Goal: Task Accomplishment & Management: Manage account settings

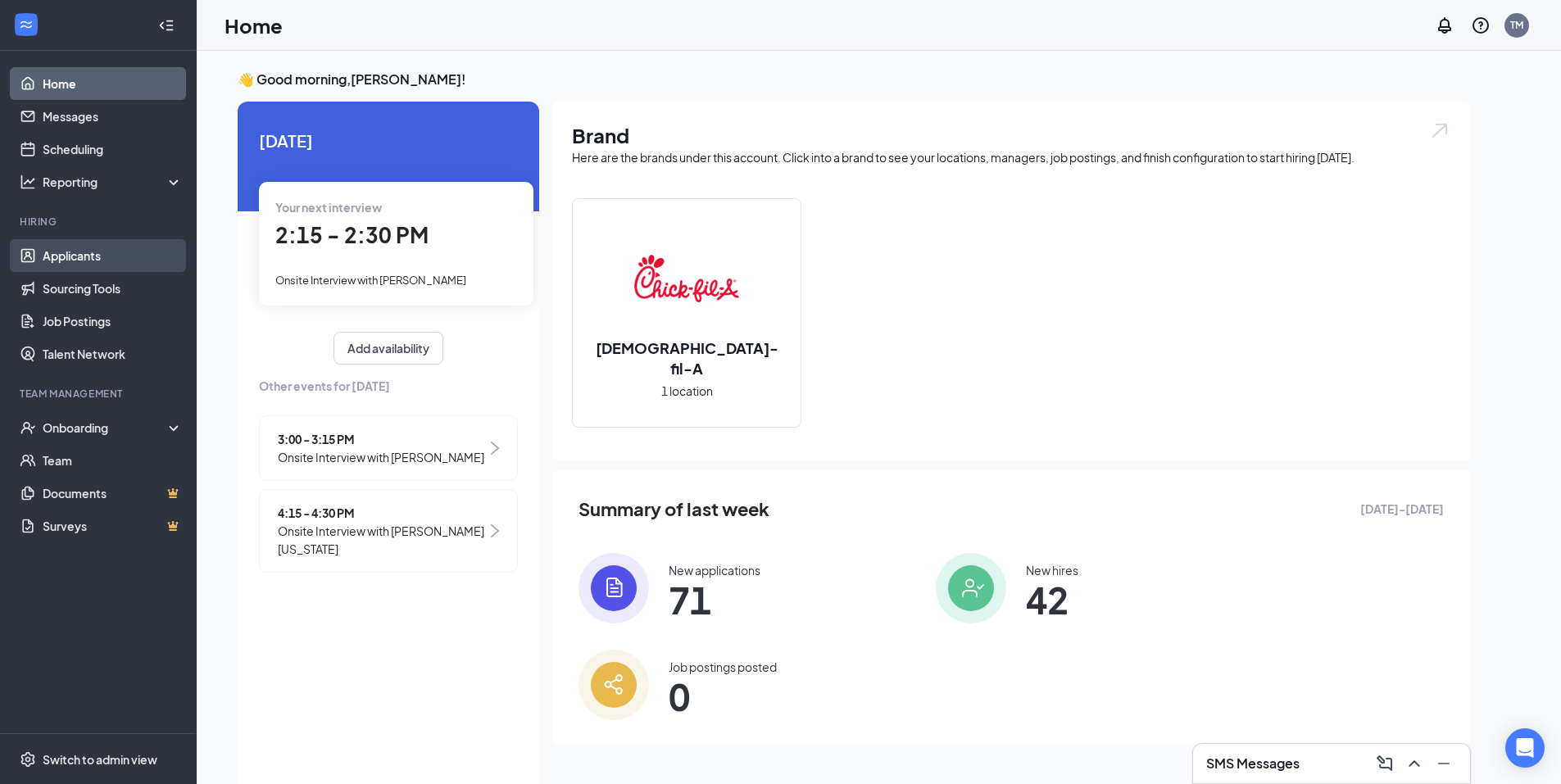
click at [72, 259] on link "Applicants" at bounding box center [113, 255] width 140 height 33
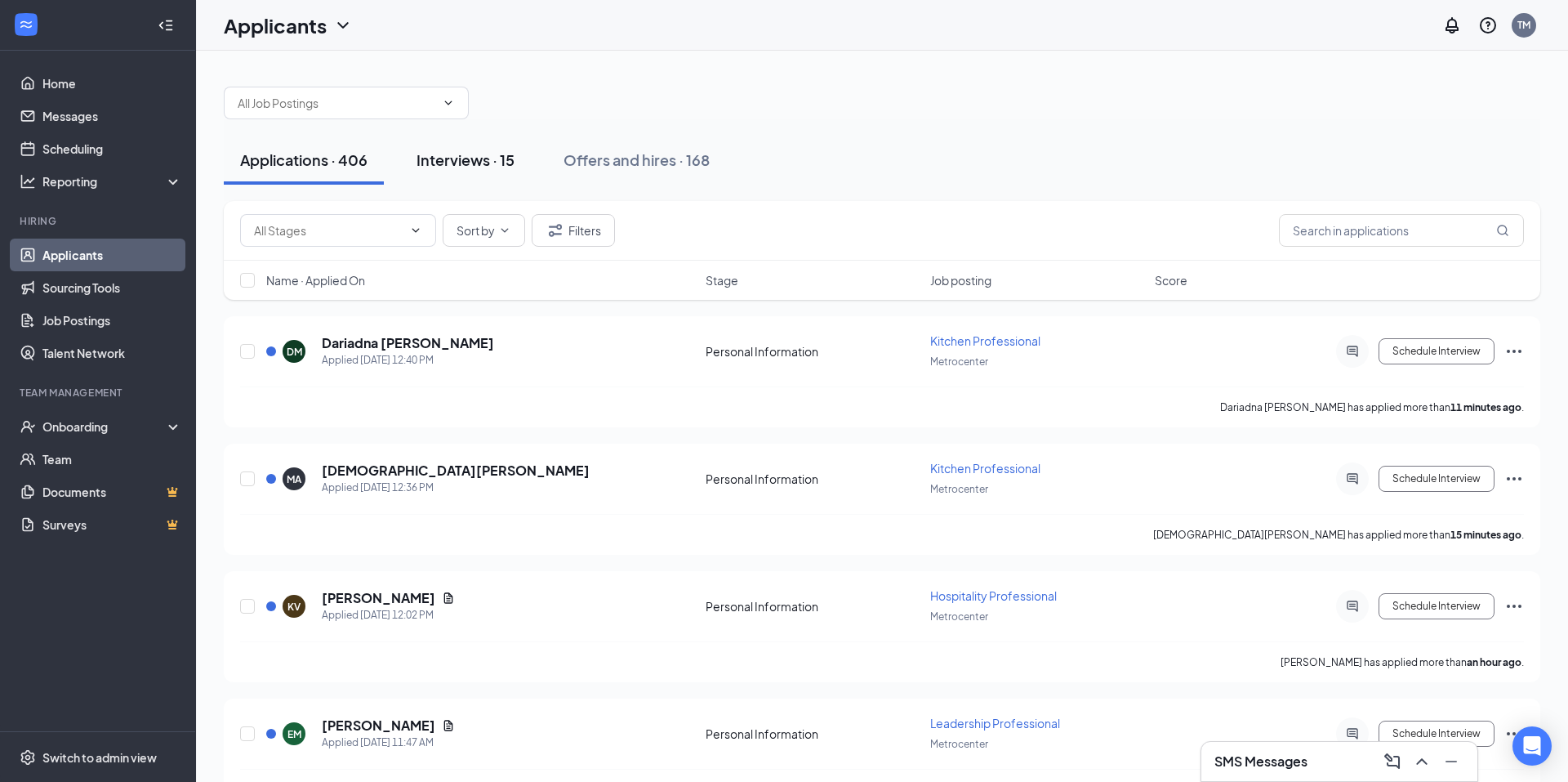
drag, startPoint x: 471, startPoint y: 152, endPoint x: 466, endPoint y: 144, distance: 9.4
click at [466, 144] on button "Interviews · 15" at bounding box center [465, 160] width 131 height 49
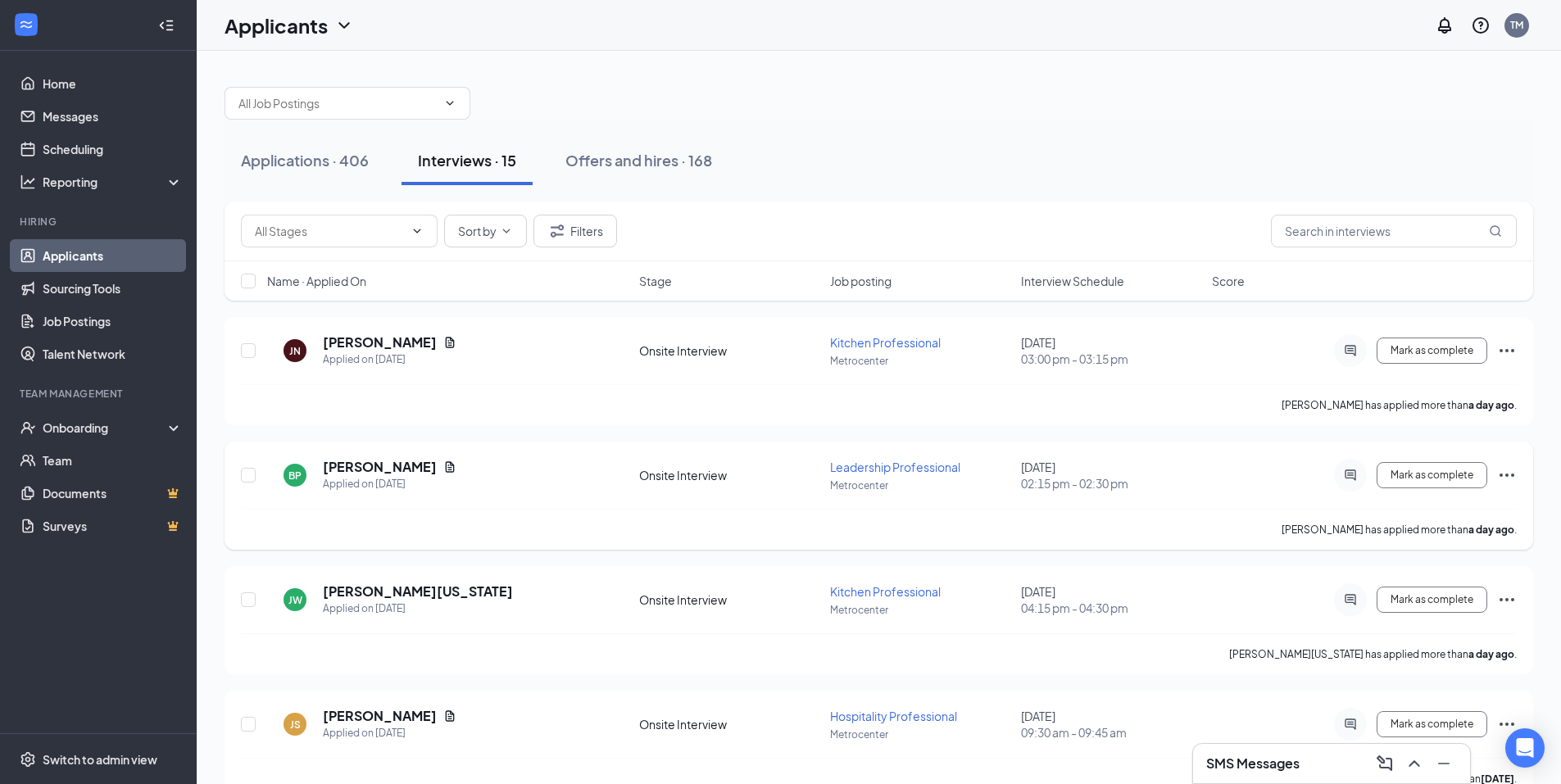
click at [1510, 475] on icon "Ellipses" at bounding box center [1506, 475] width 20 height 20
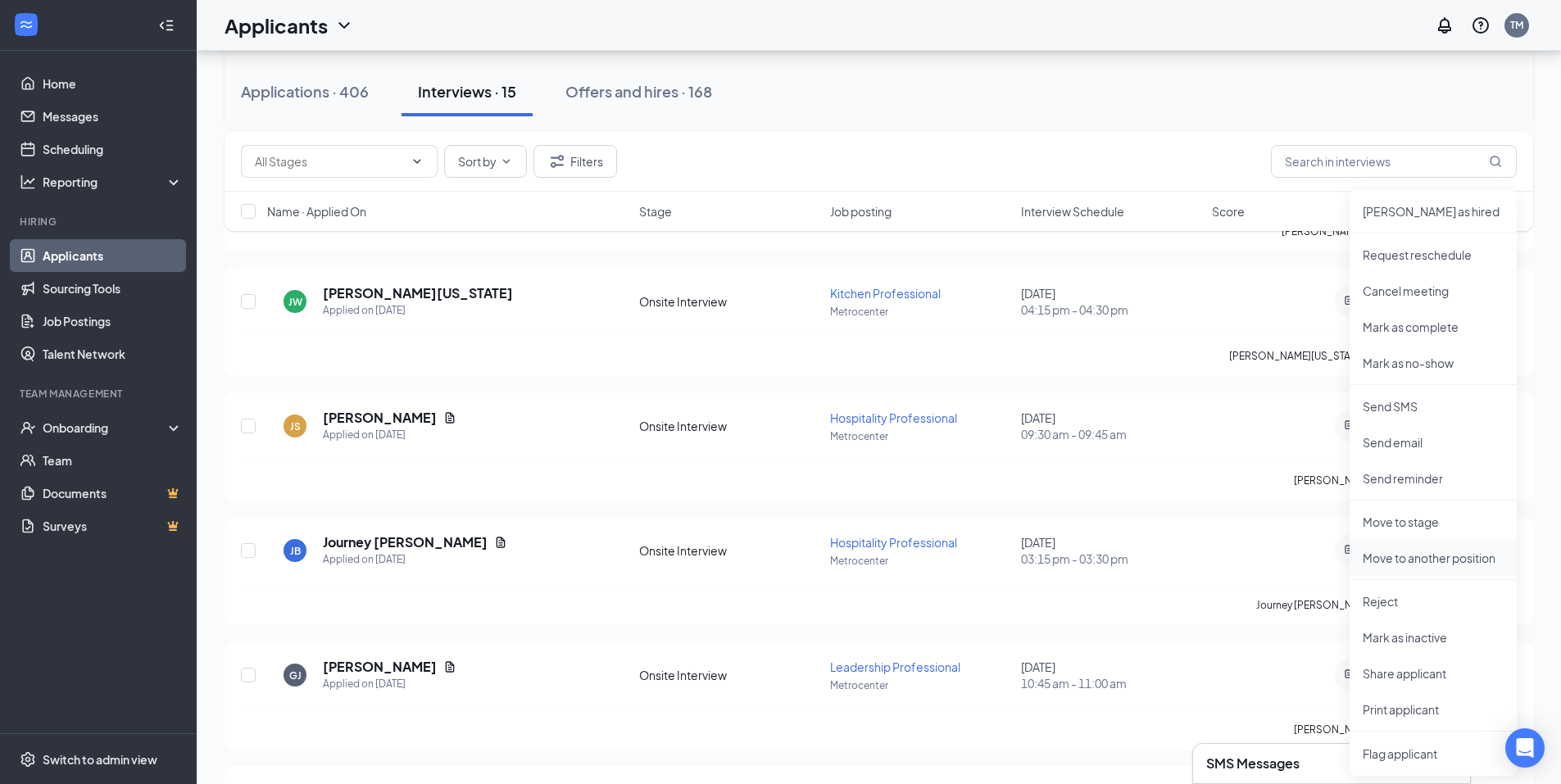
scroll to position [327, 0]
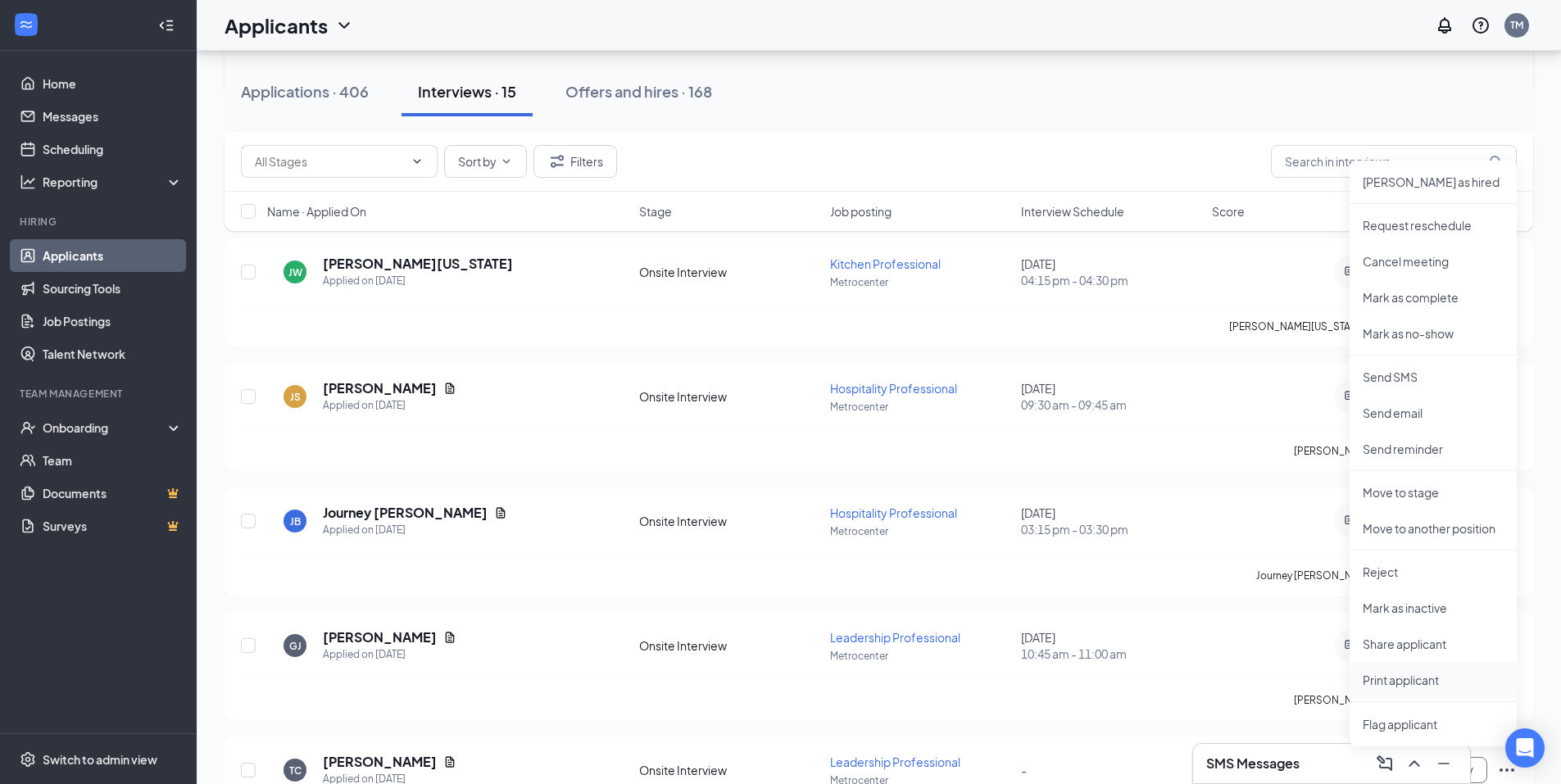
click at [1425, 677] on p "Print applicant" at bounding box center [1432, 680] width 141 height 17
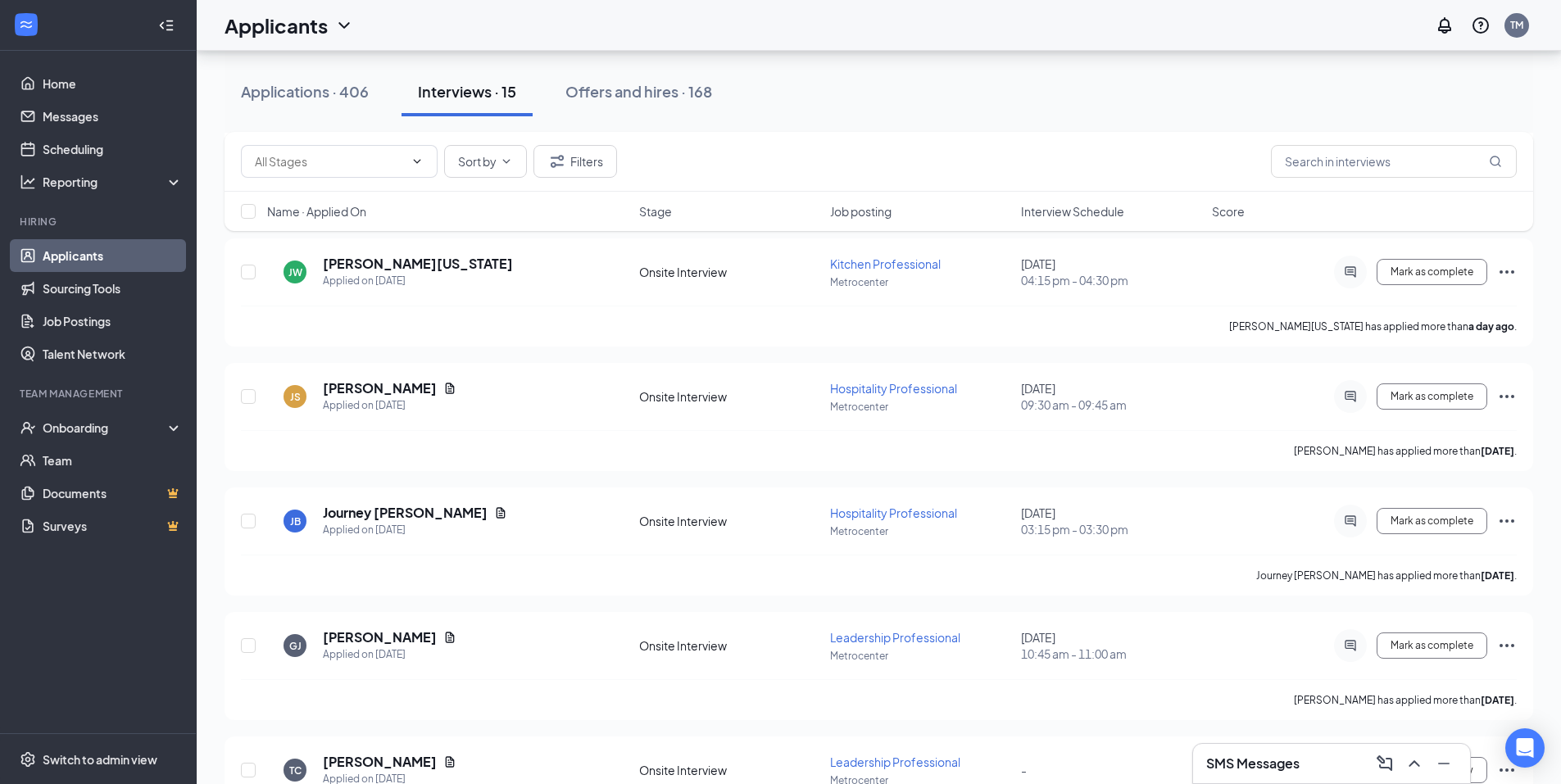
click at [1038, 210] on span "Interview Schedule" at bounding box center [1072, 212] width 104 height 17
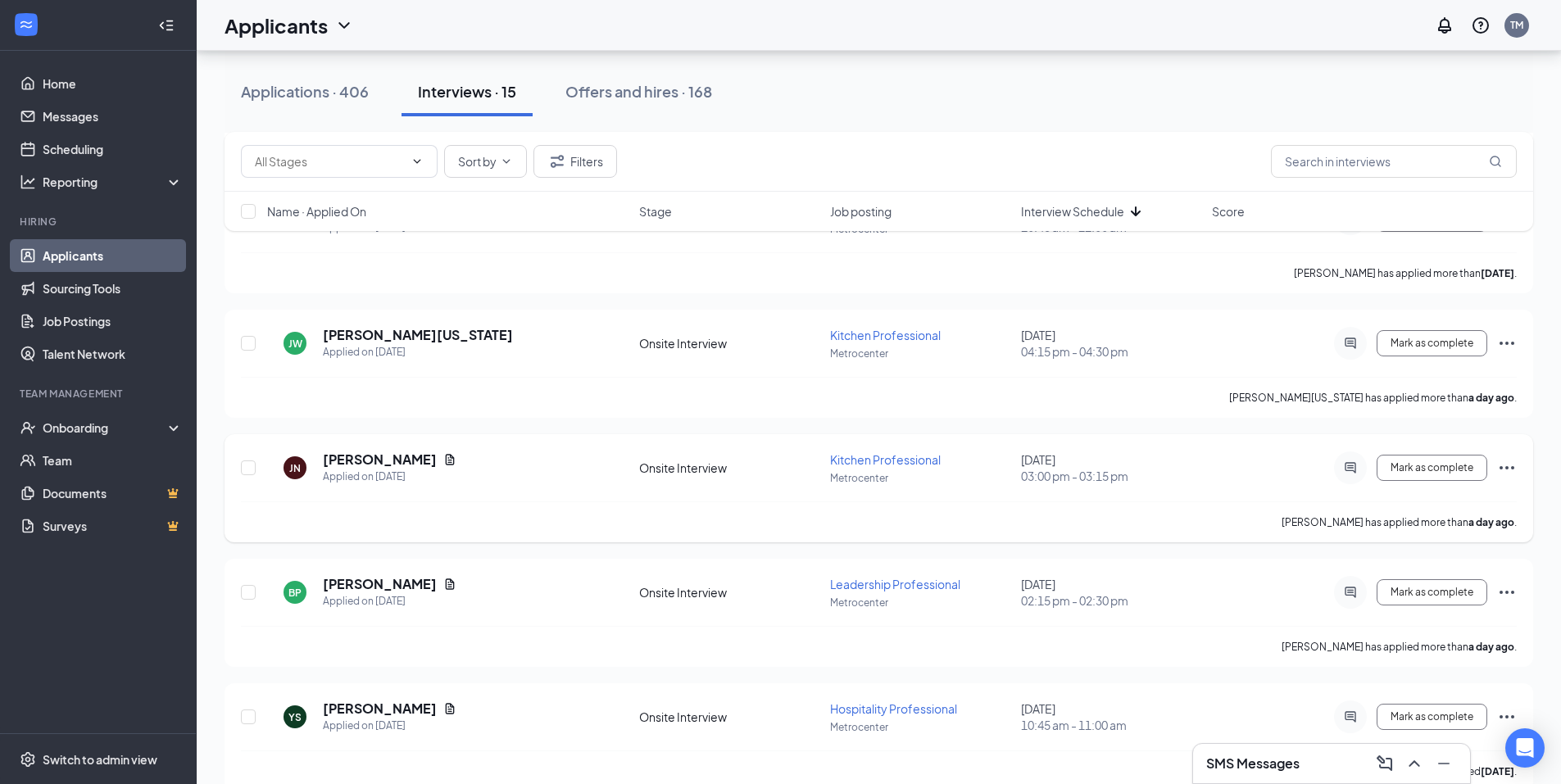
scroll to position [409, 0]
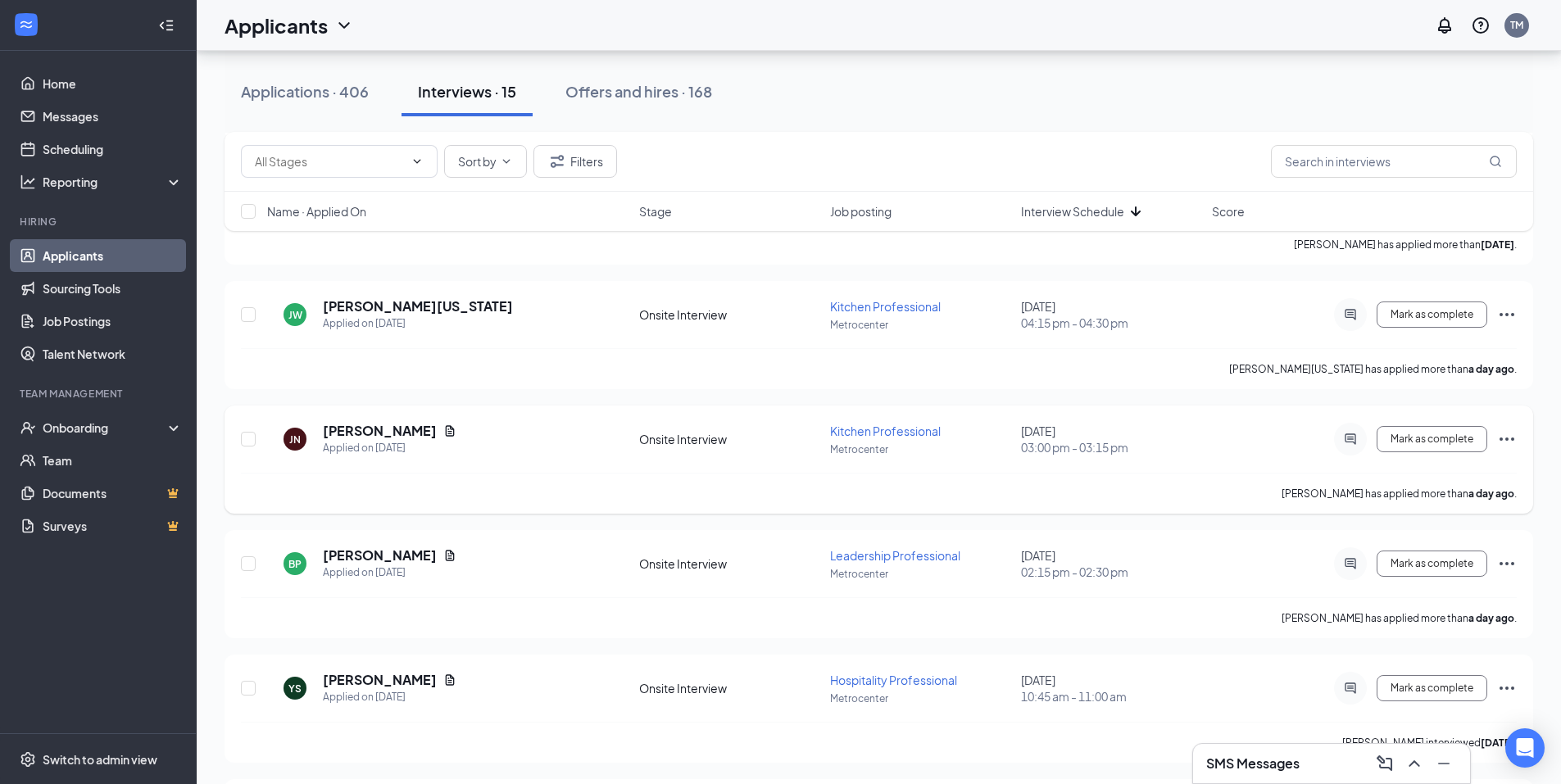
click at [1512, 436] on icon "Ellipses" at bounding box center [1506, 438] width 20 height 20
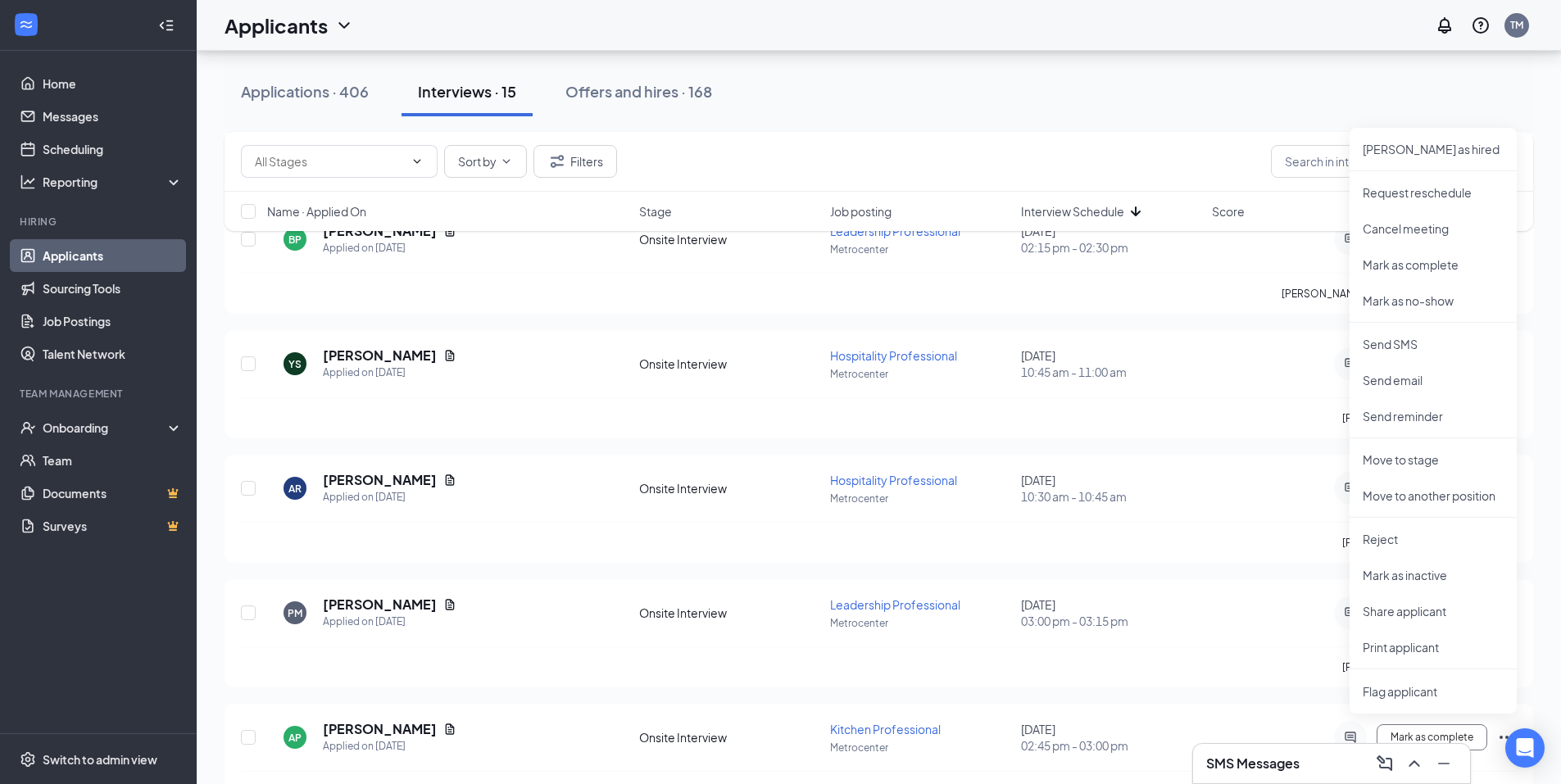
scroll to position [737, 0]
click at [1398, 646] on p "Print applicant" at bounding box center [1432, 644] width 141 height 17
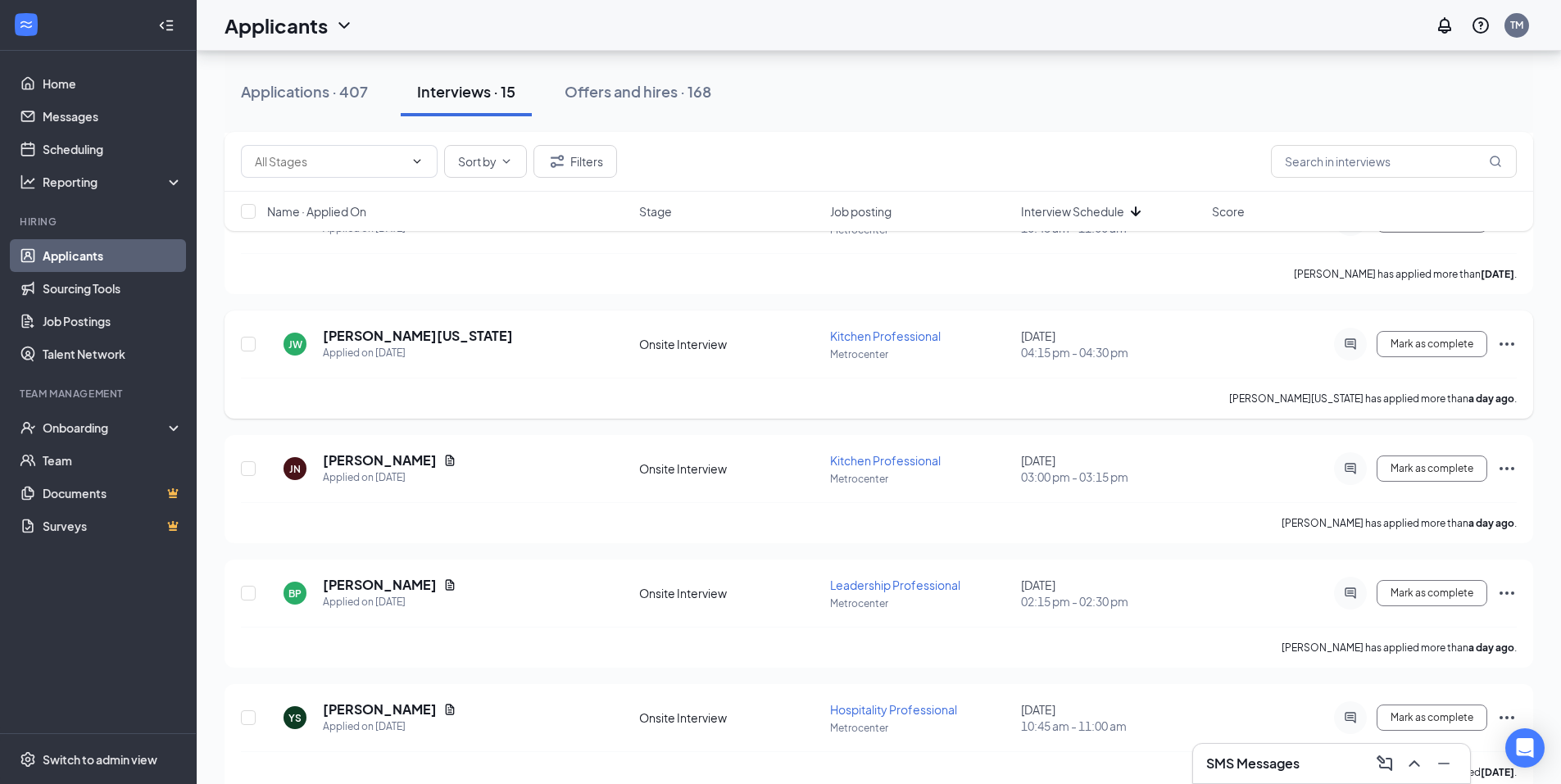
scroll to position [409, 0]
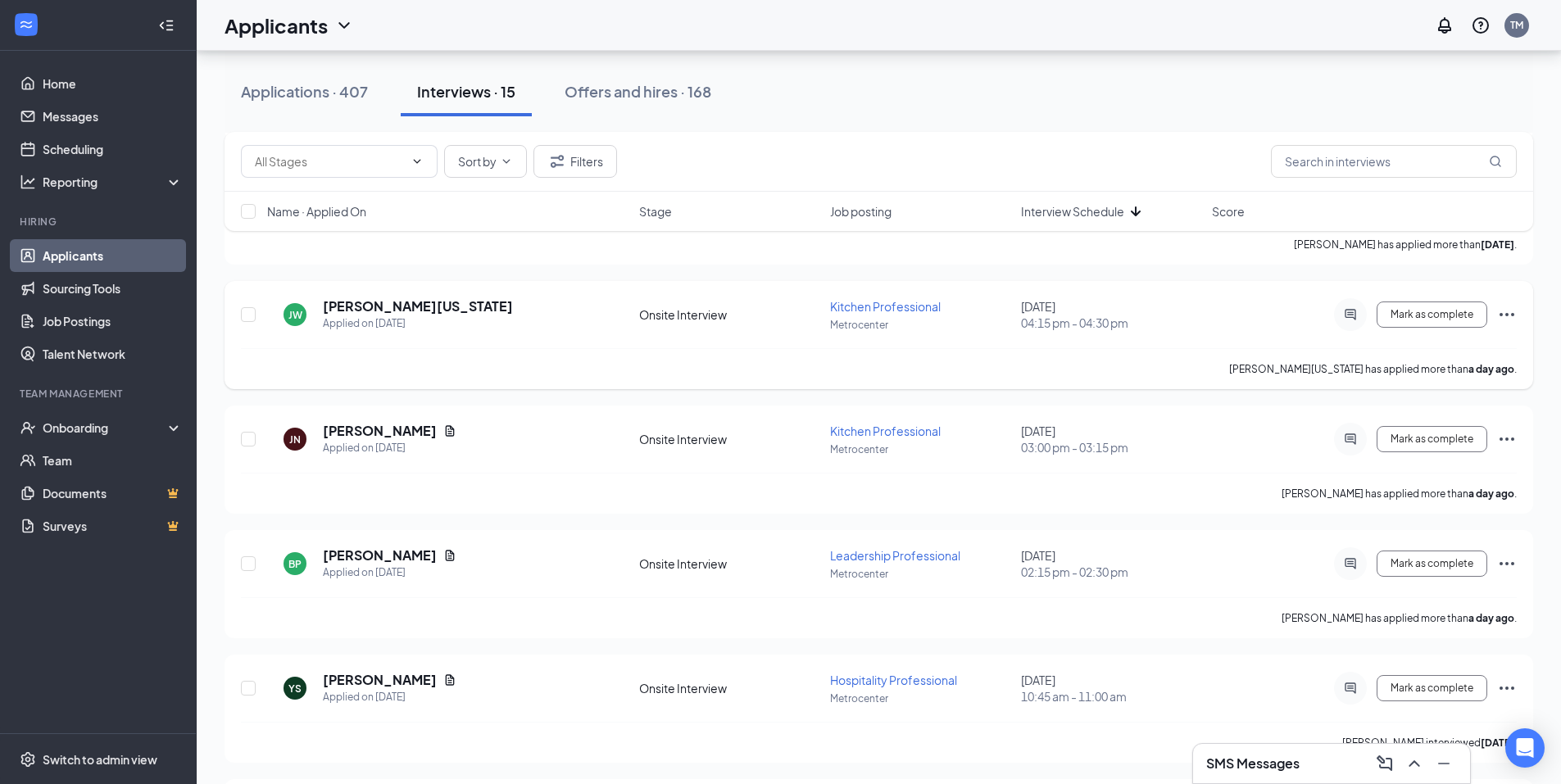
click at [1502, 313] on icon "Ellipses" at bounding box center [1506, 314] width 20 height 20
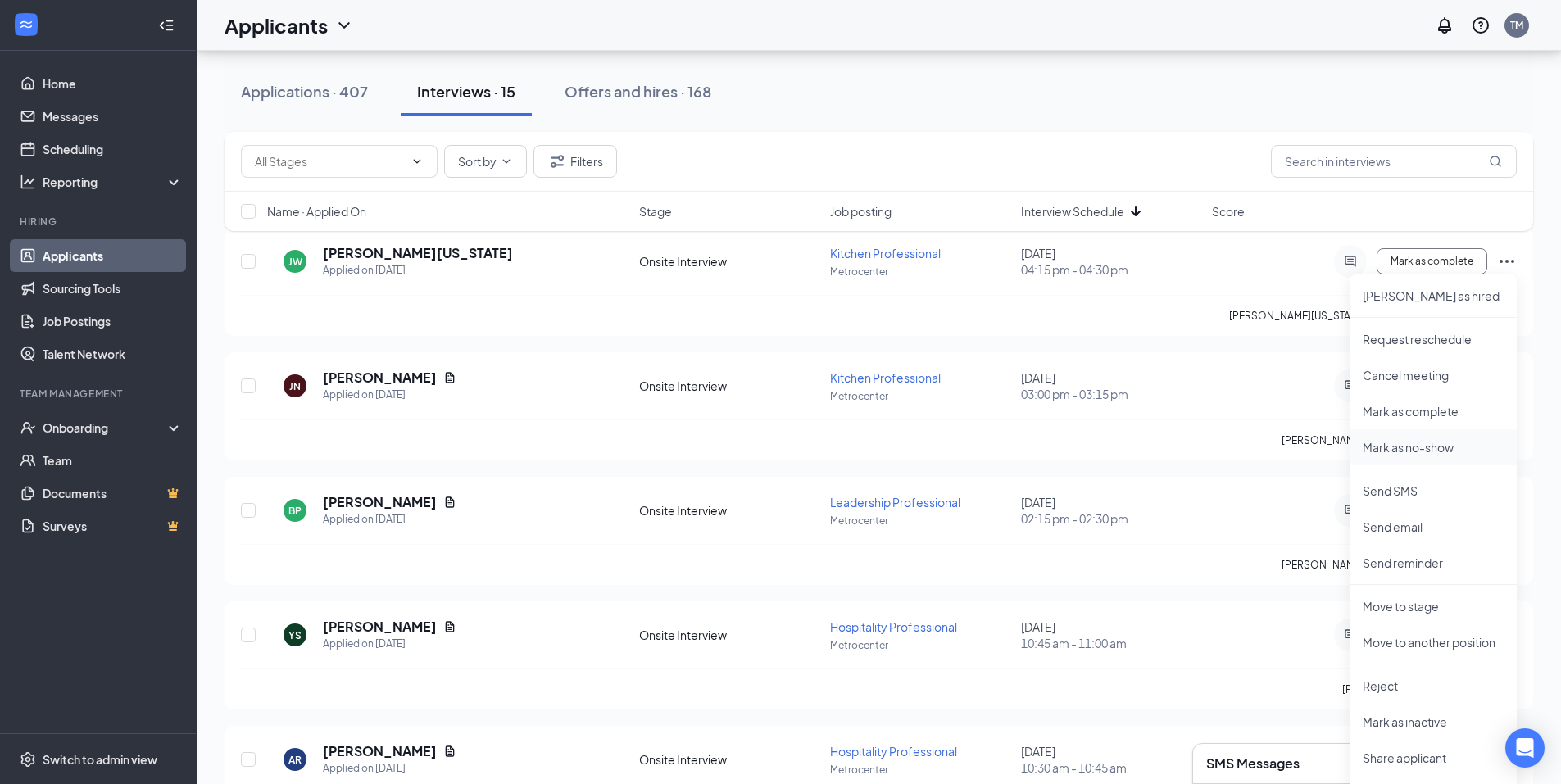
scroll to position [491, 0]
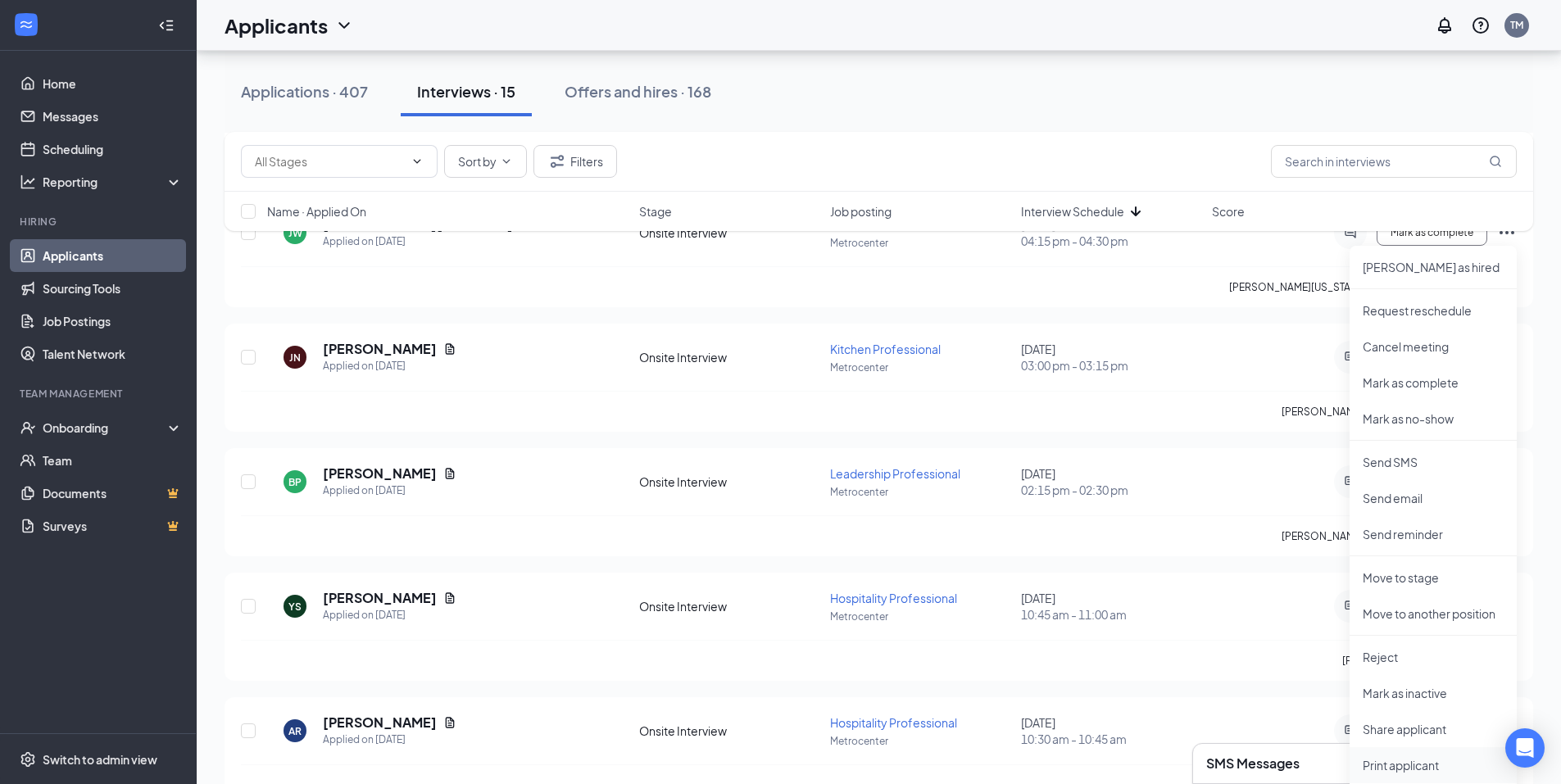
click at [1410, 767] on p "Print applicant" at bounding box center [1432, 765] width 141 height 17
